Goal: Task Accomplishment & Management: Complete application form

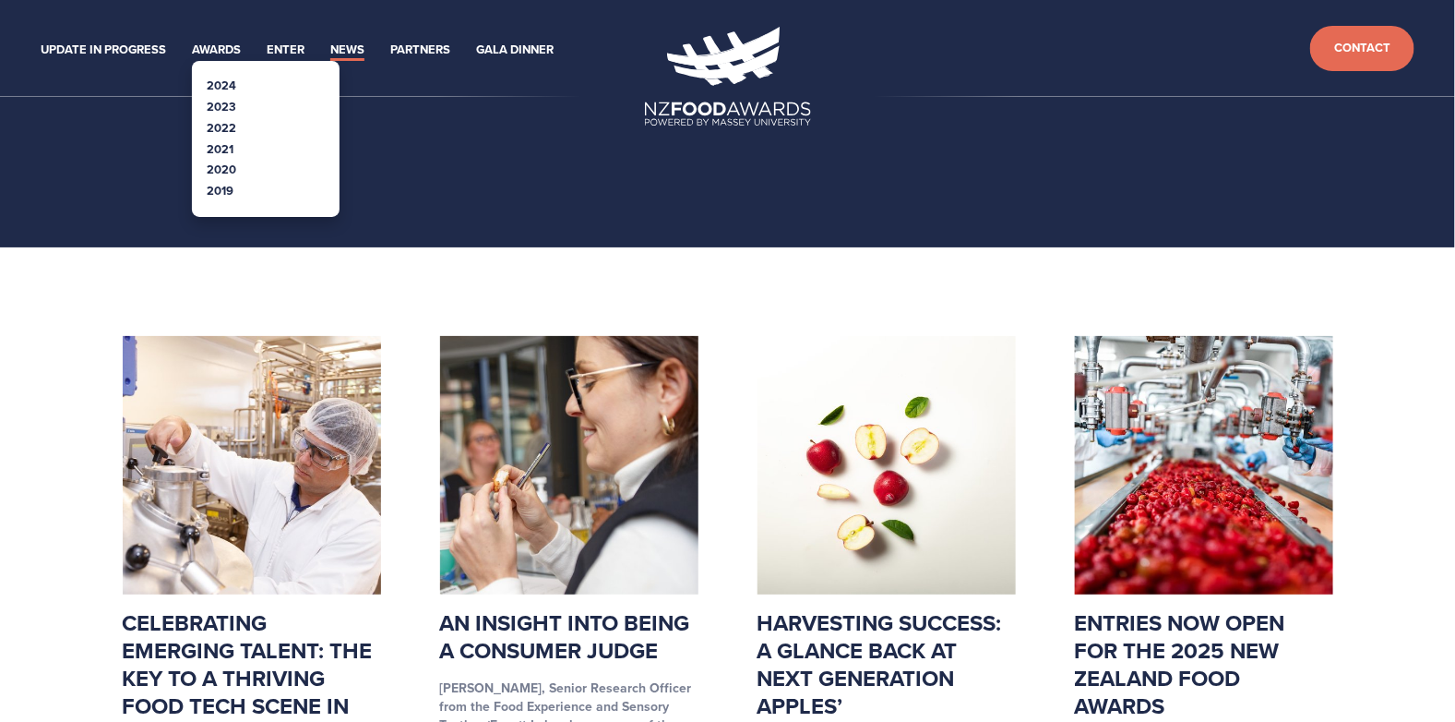
click at [232, 87] on link "2024" at bounding box center [222, 86] width 30 height 18
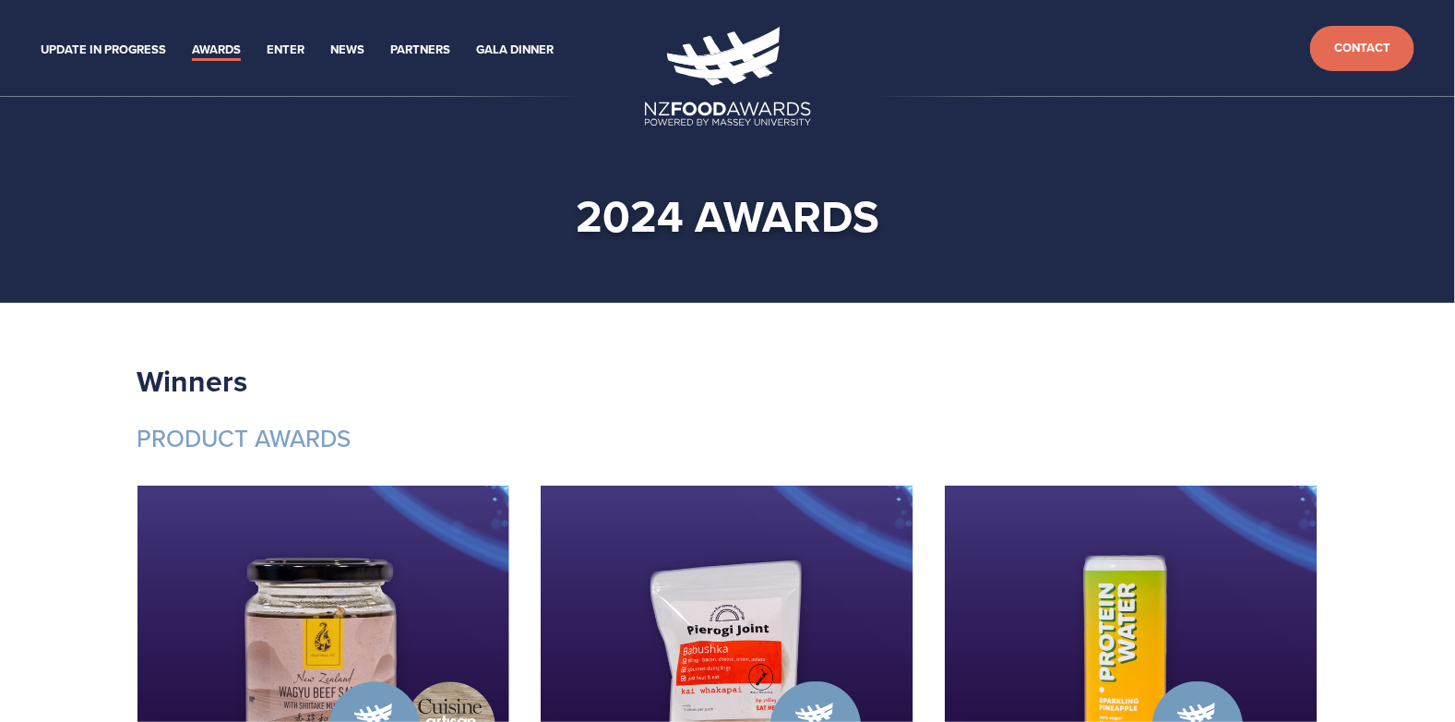
click at [721, 115] on img at bounding box center [728, 76] width 166 height 99
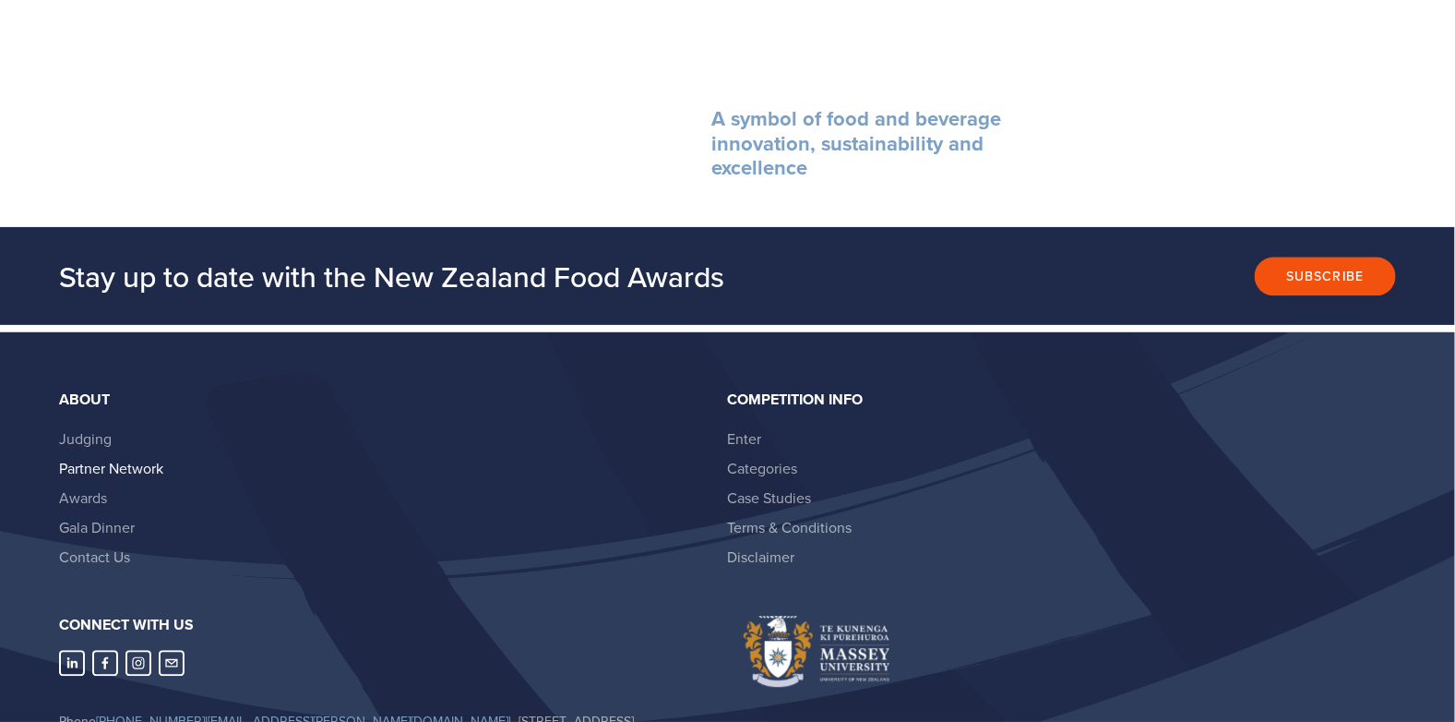
scroll to position [1660, 0]
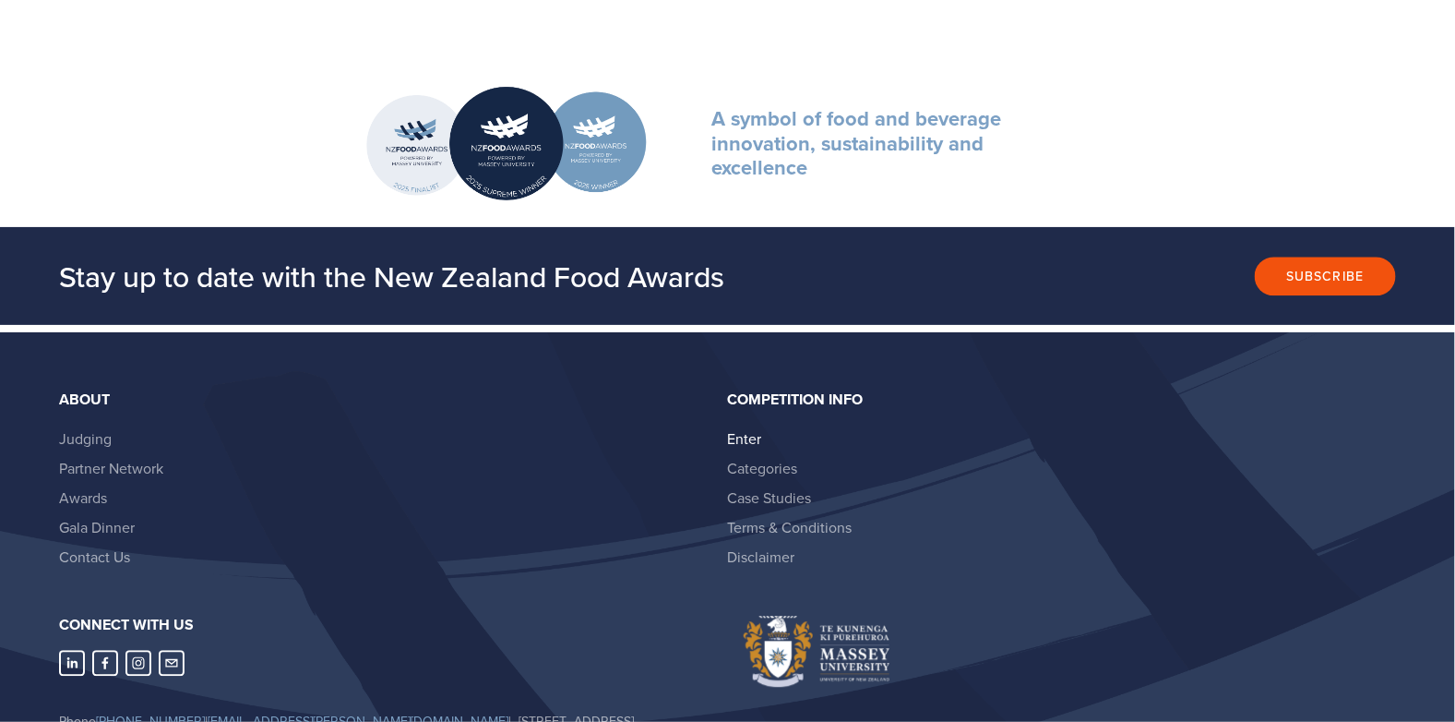
click at [734, 428] on link "Enter" at bounding box center [745, 438] width 34 height 20
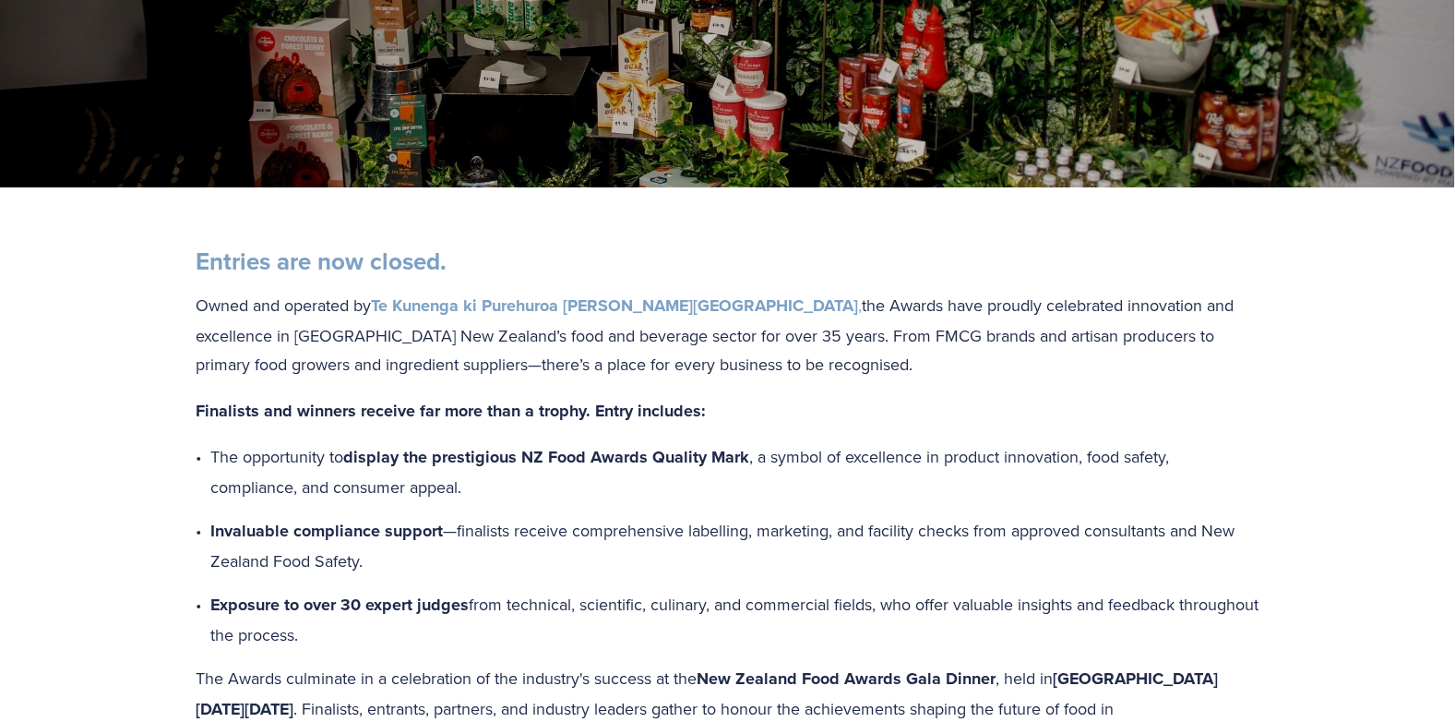
scroll to position [368, 0]
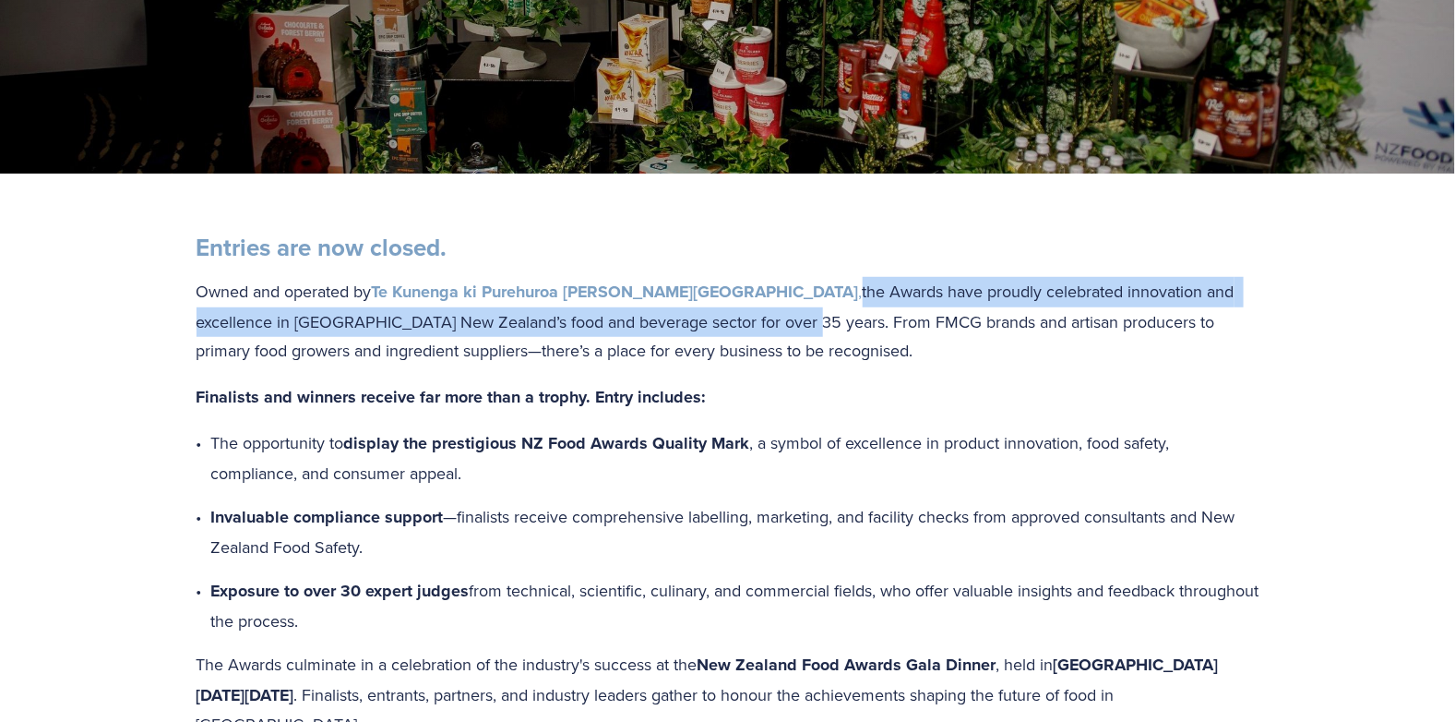
drag, startPoint x: 713, startPoint y: 289, endPoint x: 695, endPoint y: 312, distance: 29.5
click at [695, 312] on p "Owned and operated by Te Kunenga ki Purehuroa [PERSON_NAME] University , the Aw…" at bounding box center [728, 321] width 1063 height 89
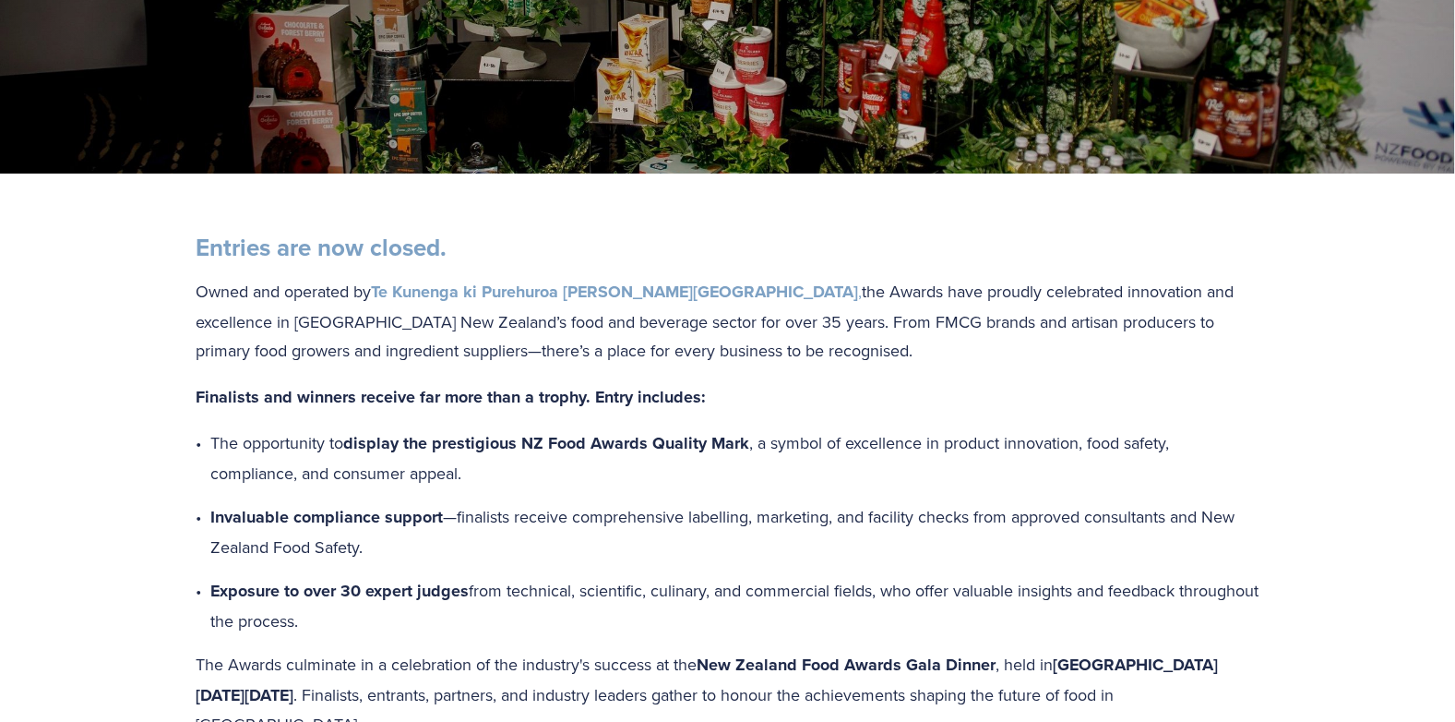
click at [878, 471] on p "The opportunity to display the prestigious NZ Food Awards Quality Mark , a symb…" at bounding box center [735, 457] width 1048 height 59
drag, startPoint x: 719, startPoint y: 288, endPoint x: 495, endPoint y: 477, distance: 293.4
click at [495, 477] on div "Entries are now closed. Owned and operated by Te Kunenga ki Purehuroa [PERSON_N…" at bounding box center [728, 486] width 1063 height 507
copy div "he Awards have proudly celebrated innovation and excellence in [GEOGRAPHIC_DATA…"
click at [520, 521] on p "Invaluable compliance support —finalists receive comprehensive labelling, marke…" at bounding box center [735, 531] width 1048 height 59
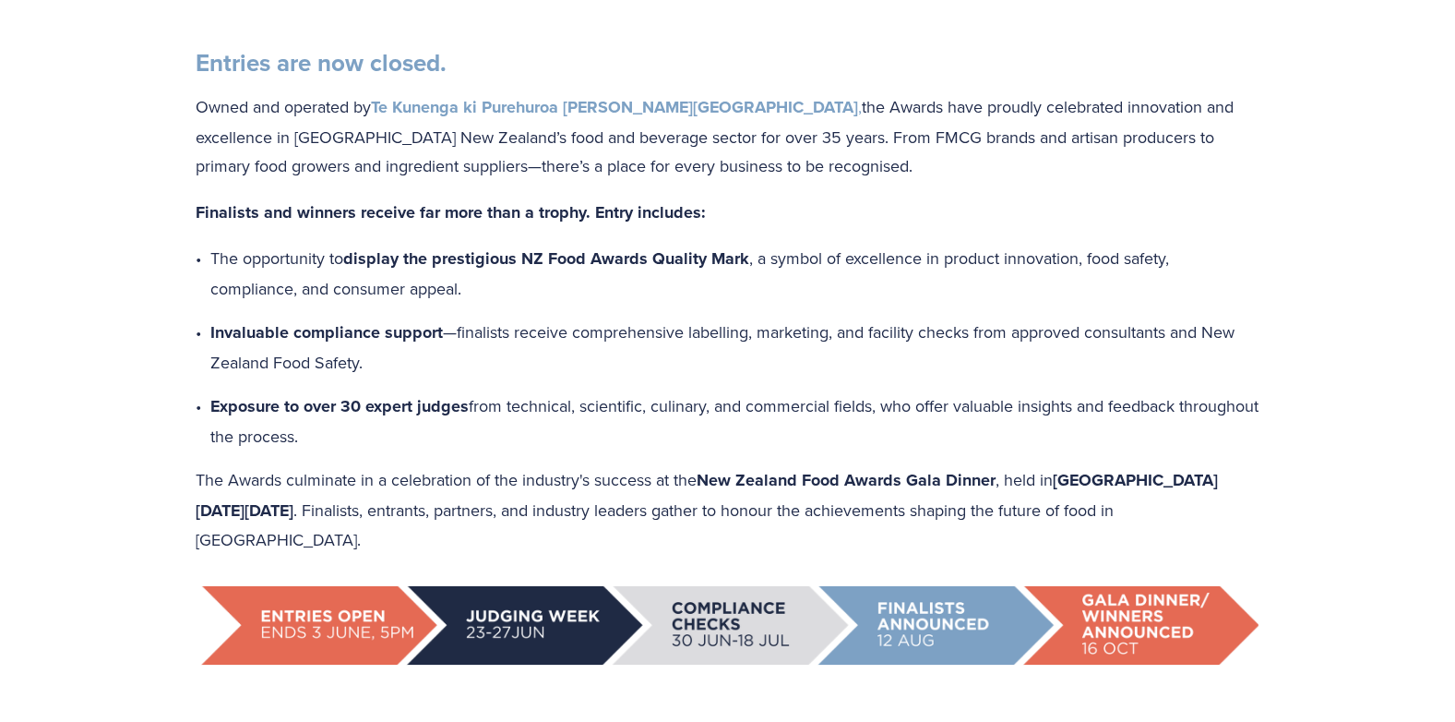
scroll to position [554, 0]
click at [222, 228] on div "Entries are now closed. Owned and operated by Te Kunenga ki Purehuroa [PERSON_N…" at bounding box center [728, 300] width 1063 height 507
drag, startPoint x: 198, startPoint y: 208, endPoint x: 487, endPoint y: 288, distance: 299.8
click at [487, 288] on div "Entries are now closed. Owned and operated by Te Kunenga ki Purehuroa [PERSON_N…" at bounding box center [728, 300] width 1063 height 507
copy div "Finalists and winners receive far more than a trophy. Entry includes: The oppor…"
